Goal: Task Accomplishment & Management: Manage account settings

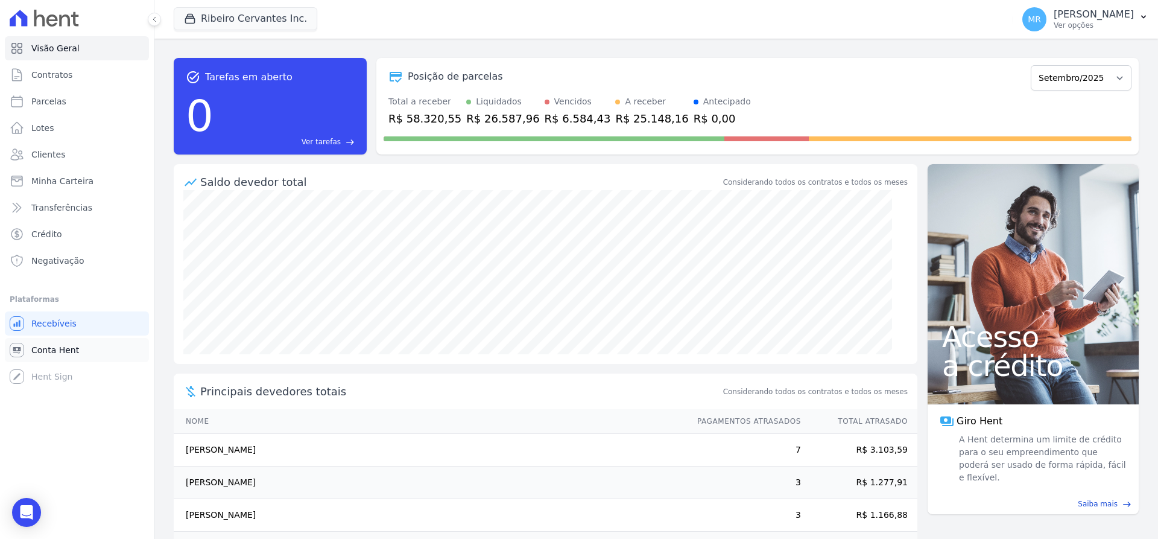
click at [55, 347] on span "Conta Hent" at bounding box center [55, 350] width 48 height 12
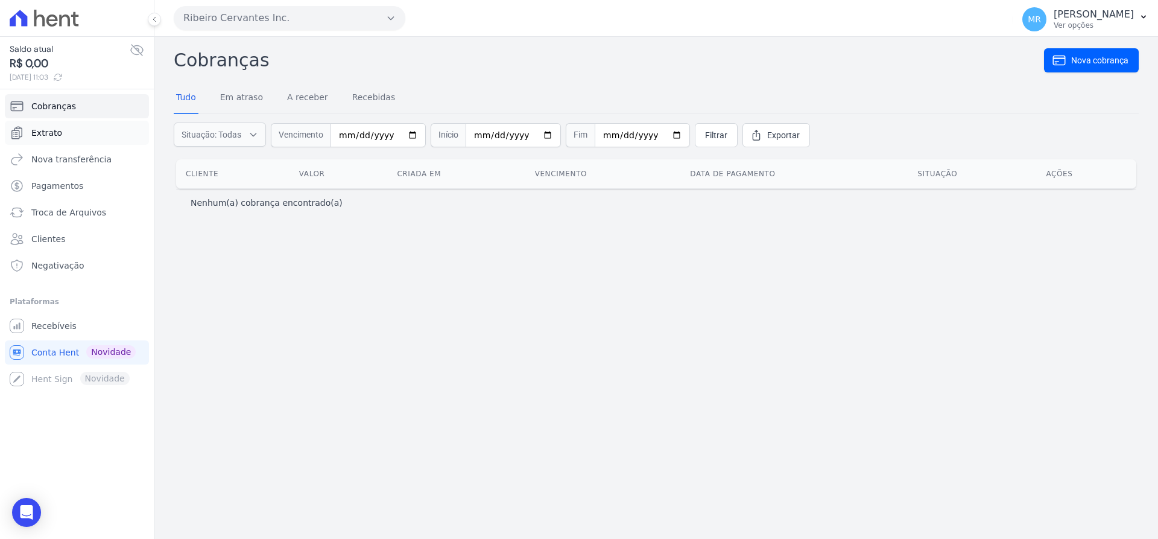
click at [70, 131] on link "Extrato" at bounding box center [77, 133] width 144 height 24
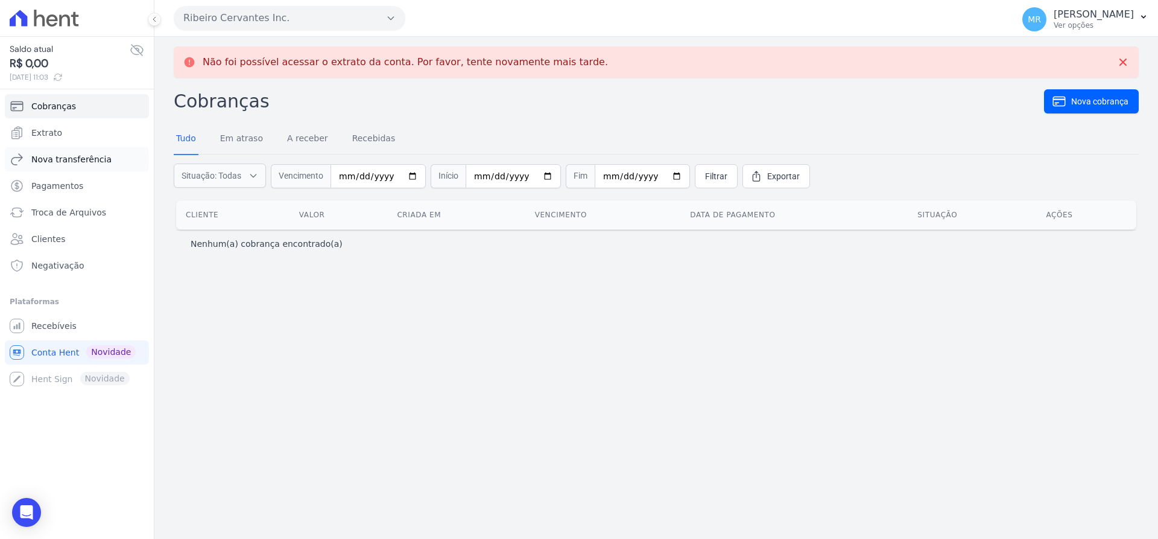
click at [66, 156] on span "Nova transferência" at bounding box center [71, 159] width 80 height 12
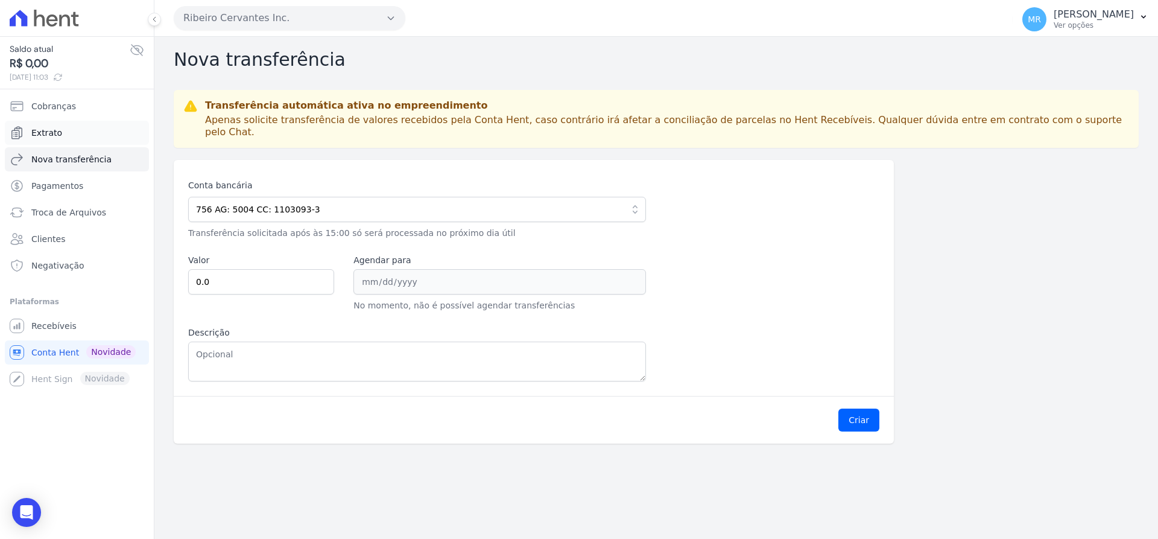
click at [60, 138] on link "Extrato" at bounding box center [77, 133] width 144 height 24
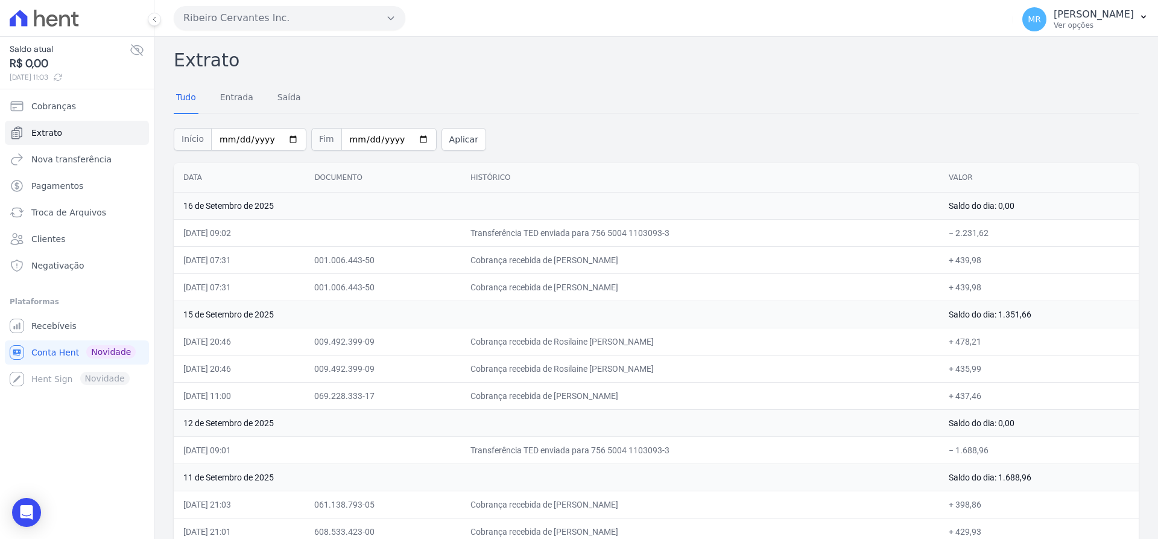
drag, startPoint x: 970, startPoint y: 392, endPoint x: 943, endPoint y: 391, distance: 27.2
click at [943, 391] on td "+ 437,46" at bounding box center [1039, 395] width 200 height 27
click at [63, 77] on icon at bounding box center [58, 77] width 10 height 10
click at [61, 81] on icon at bounding box center [56, 77] width 10 height 10
